Goal: Information Seeking & Learning: Learn about a topic

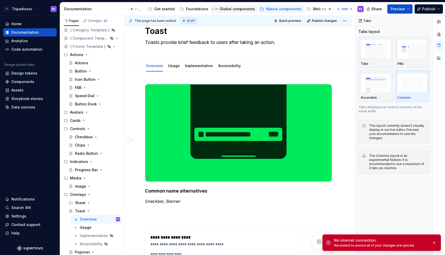
scroll to position [0, 52]
click at [300, 8] on div "Web components" at bounding box center [311, 8] width 31 height 5
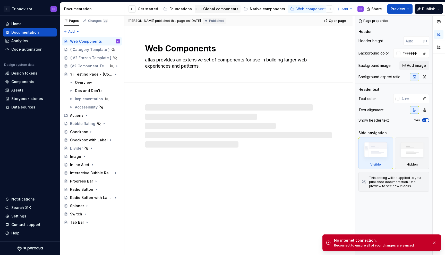
click at [223, 7] on div "Global components" at bounding box center [220, 8] width 35 height 5
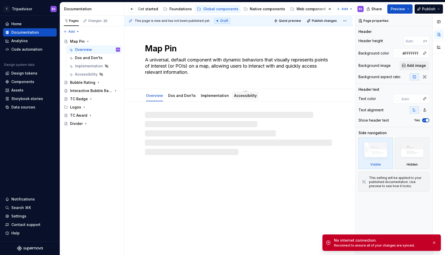
type textarea "*"
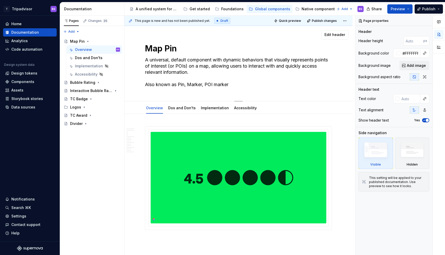
type textarea "*"
